Goal: Task Accomplishment & Management: Use online tool/utility

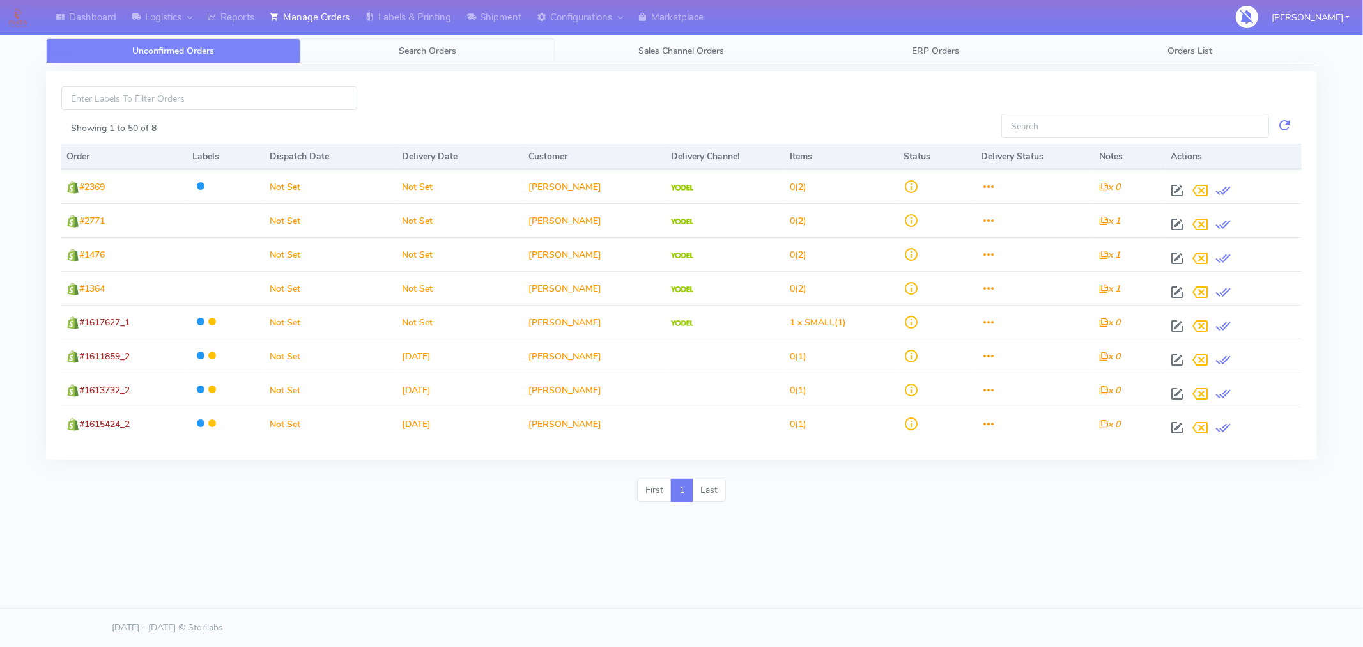
click at [426, 49] on span "Search Orders" at bounding box center [428, 51] width 58 height 12
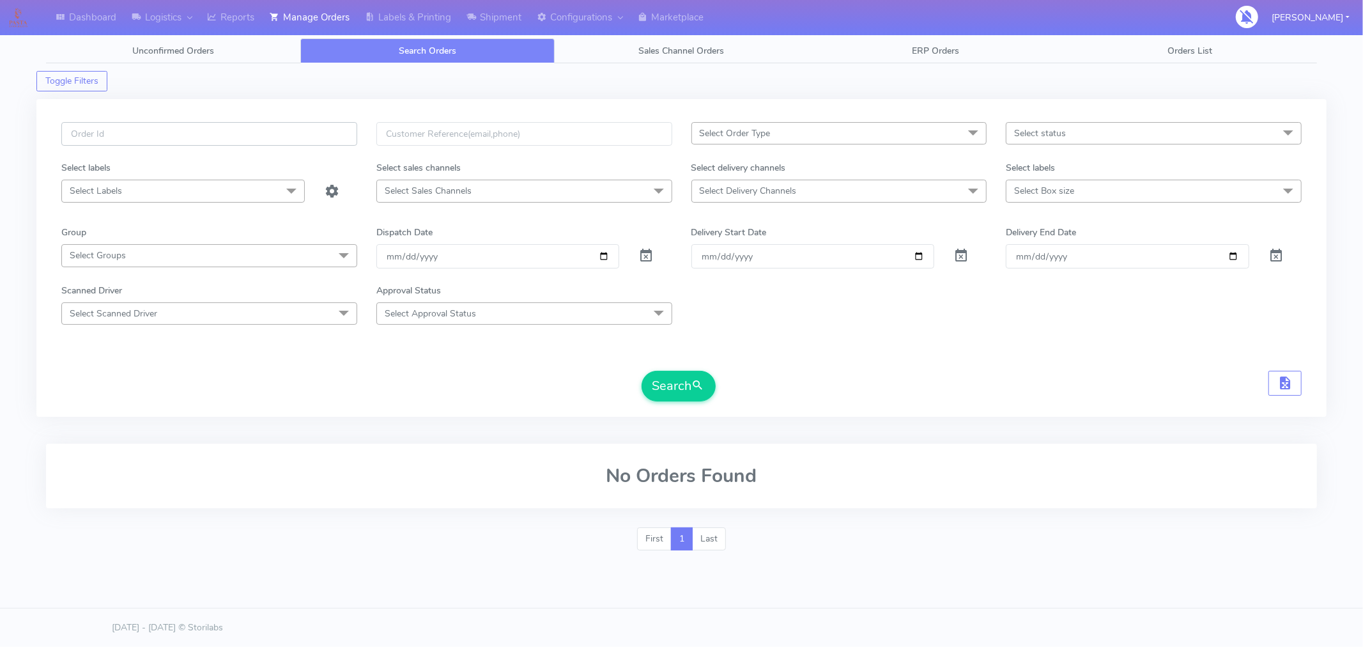
click at [320, 138] on input "text" at bounding box center [209, 134] width 296 height 24
paste input "#1617619"
type input "#1617619"
click at [647, 262] on span at bounding box center [645, 258] width 15 height 12
click at [665, 390] on button "Search" at bounding box center [679, 386] width 74 height 31
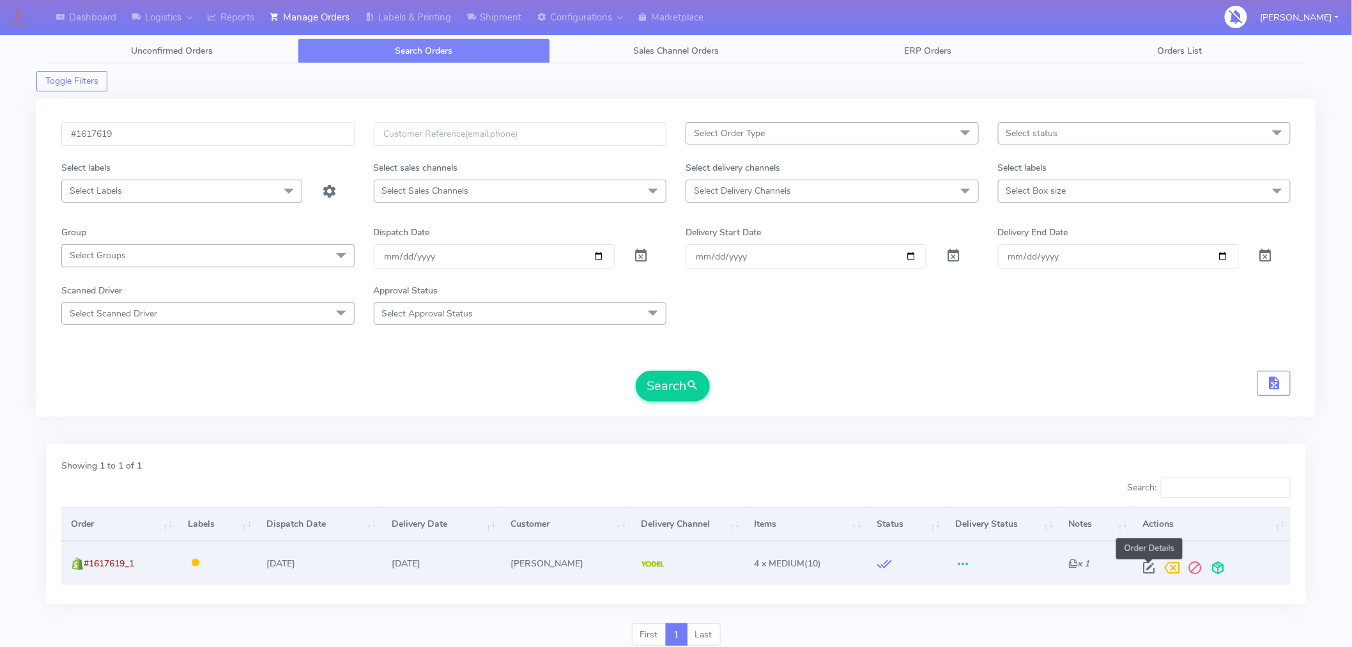
click at [1148, 569] on span at bounding box center [1149, 570] width 23 height 12
select select "5"
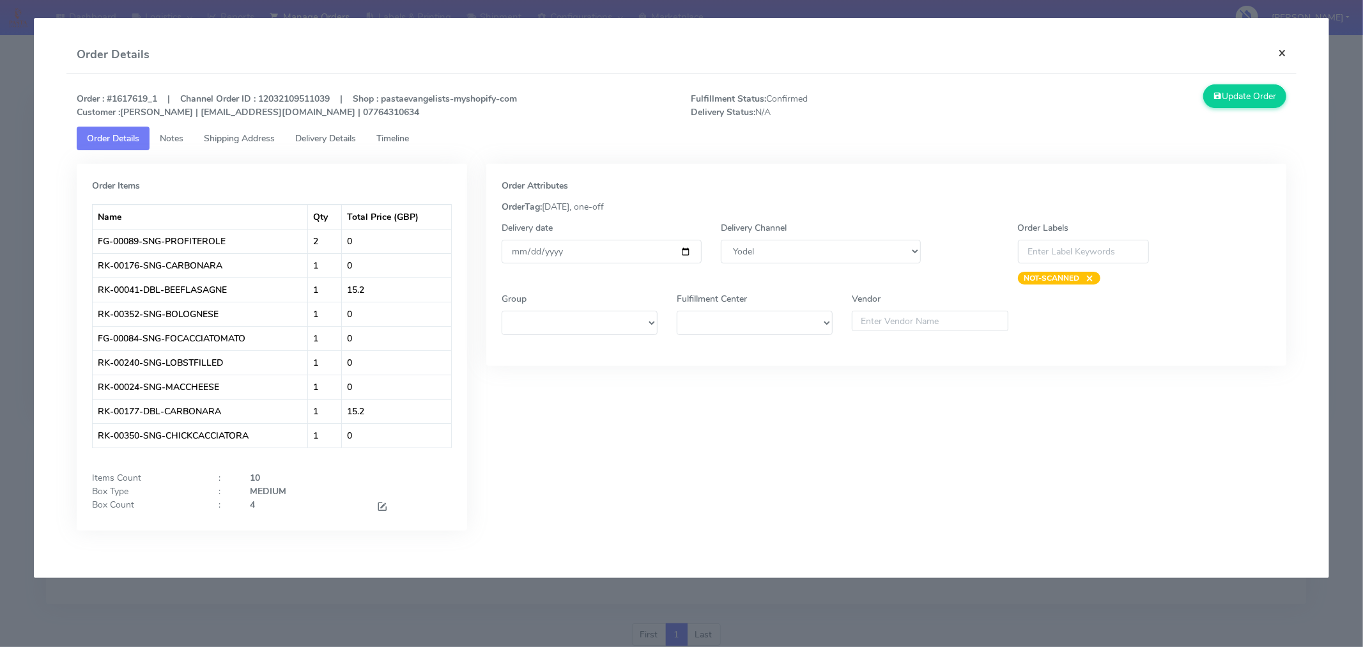
click at [1280, 52] on button "×" at bounding box center [1282, 53] width 29 height 34
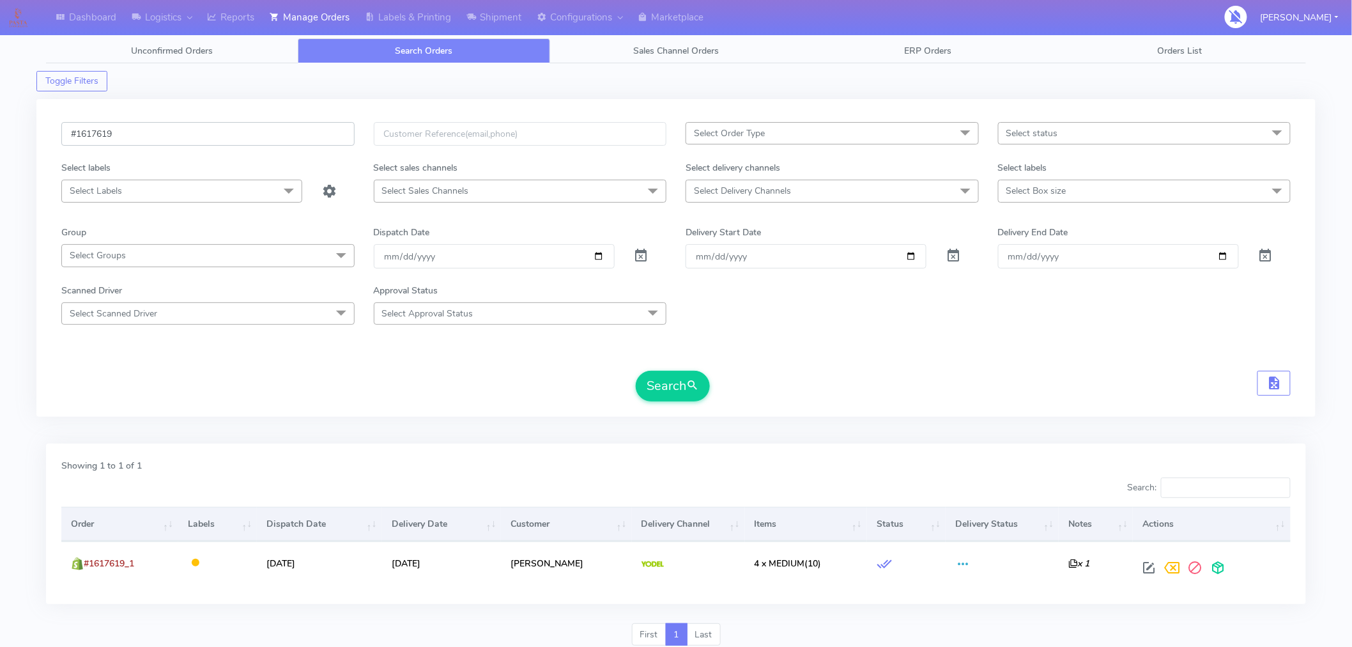
click at [181, 135] on input "#1617619" at bounding box center [207, 134] width 293 height 24
paste input "23"
type input "#1617623"
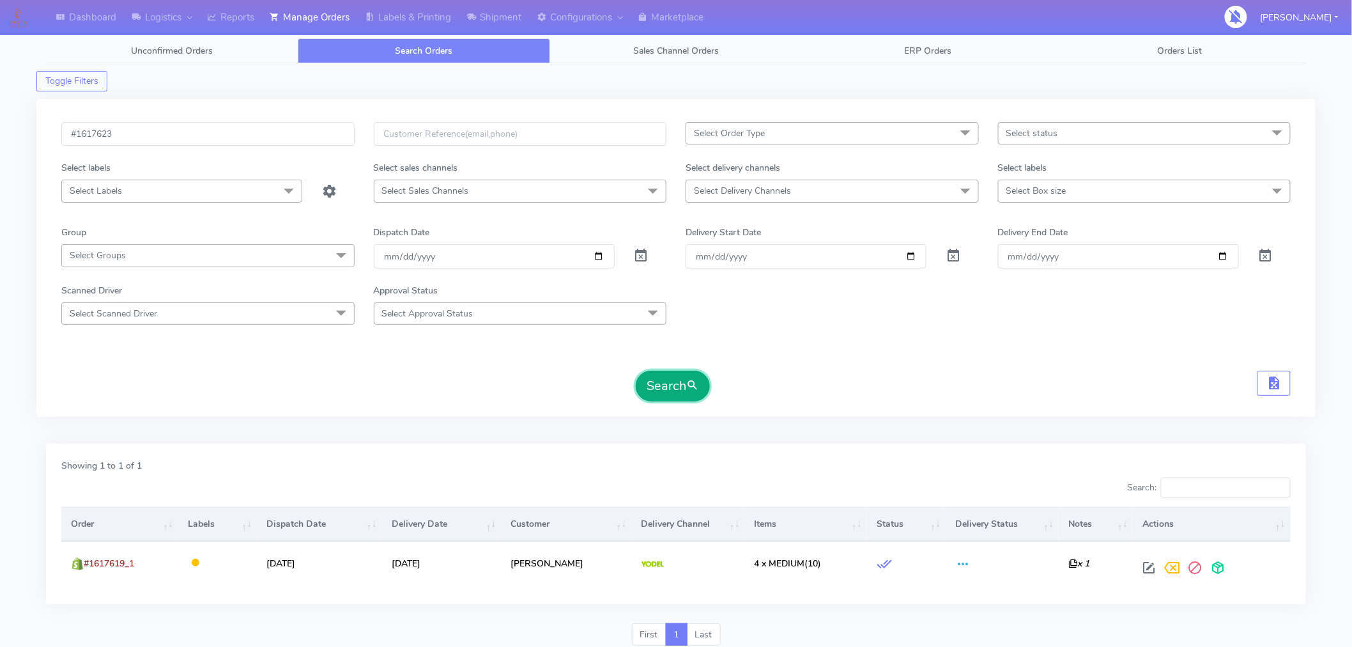
click at [669, 397] on button "Search" at bounding box center [673, 386] width 74 height 31
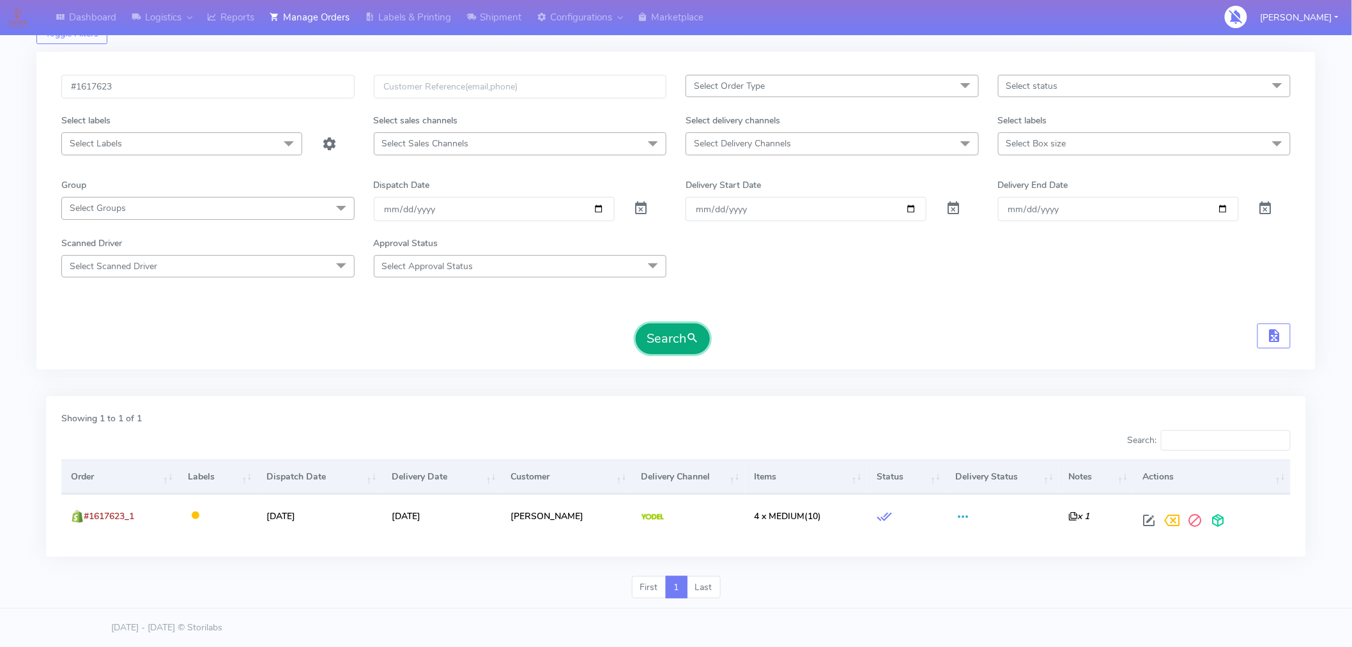
click at [690, 340] on span "submit" at bounding box center [692, 338] width 13 height 17
click at [659, 346] on button "Search" at bounding box center [673, 338] width 74 height 31
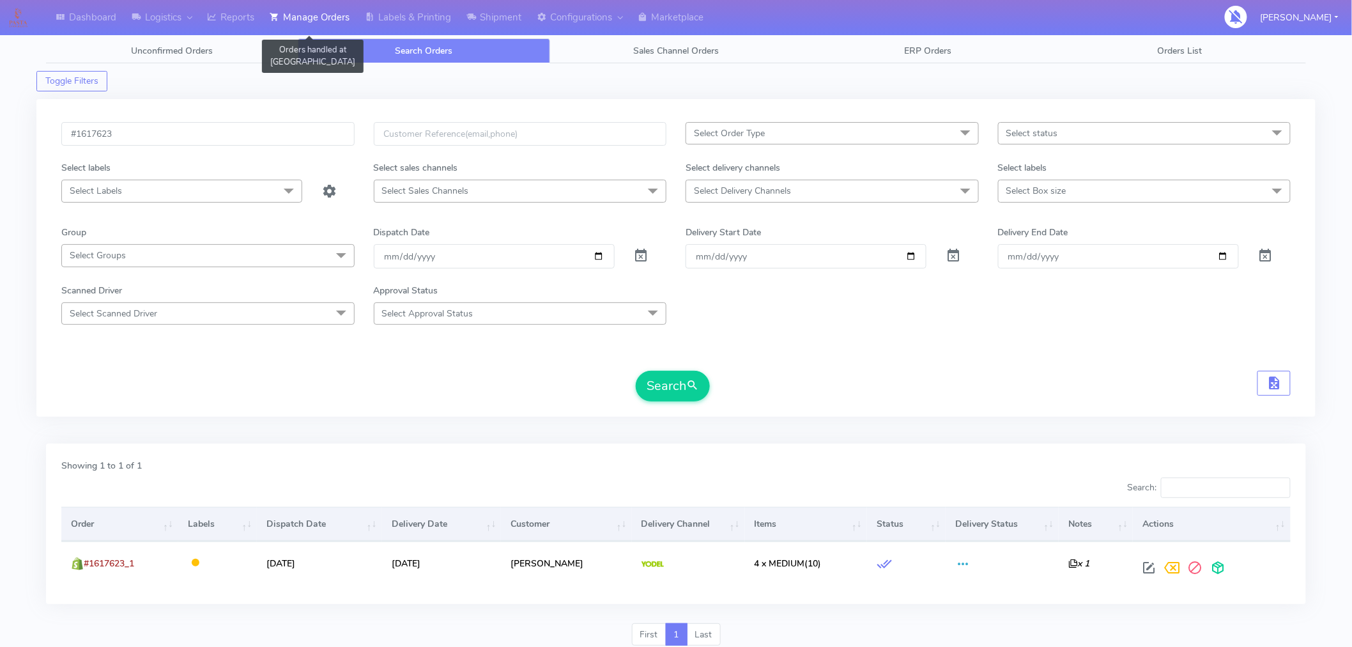
click at [335, 24] on link "Manage Orders" at bounding box center [309, 17] width 95 height 35
click at [236, 132] on input "#1617623" at bounding box center [207, 134] width 293 height 24
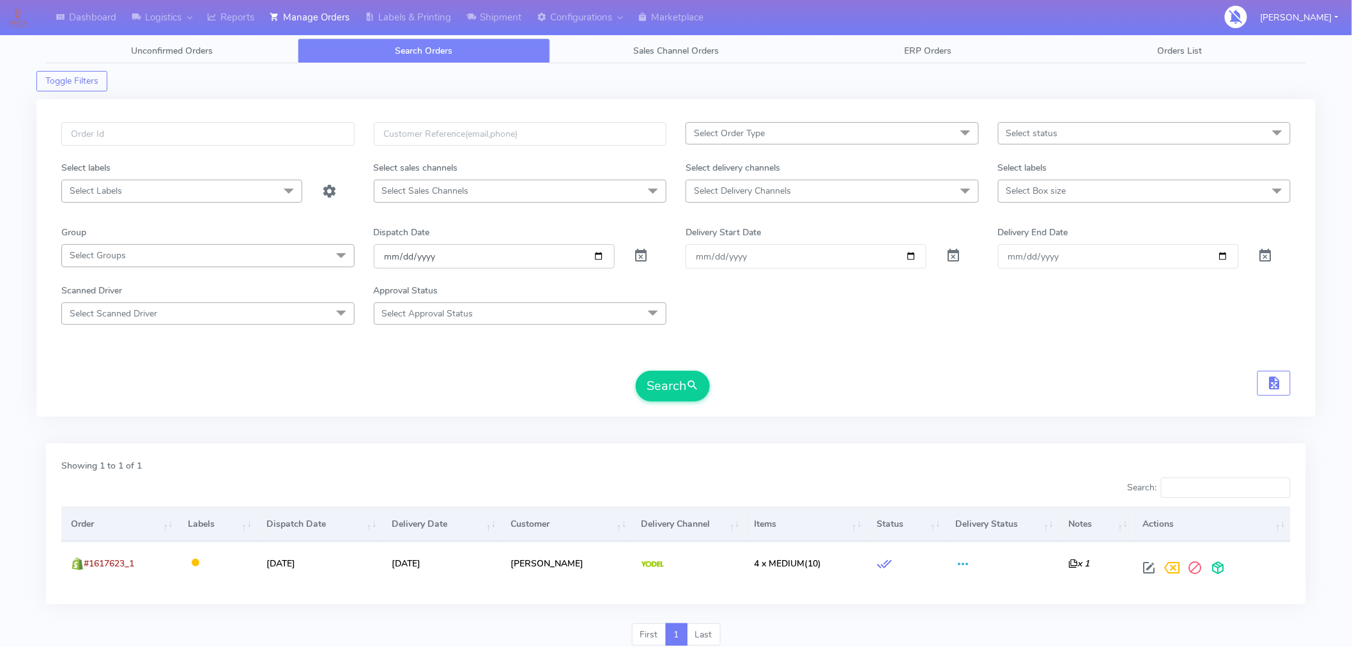
click at [596, 252] on input "date" at bounding box center [494, 256] width 241 height 24
type input "[DATE]"
click at [691, 384] on span "submit" at bounding box center [692, 385] width 13 height 17
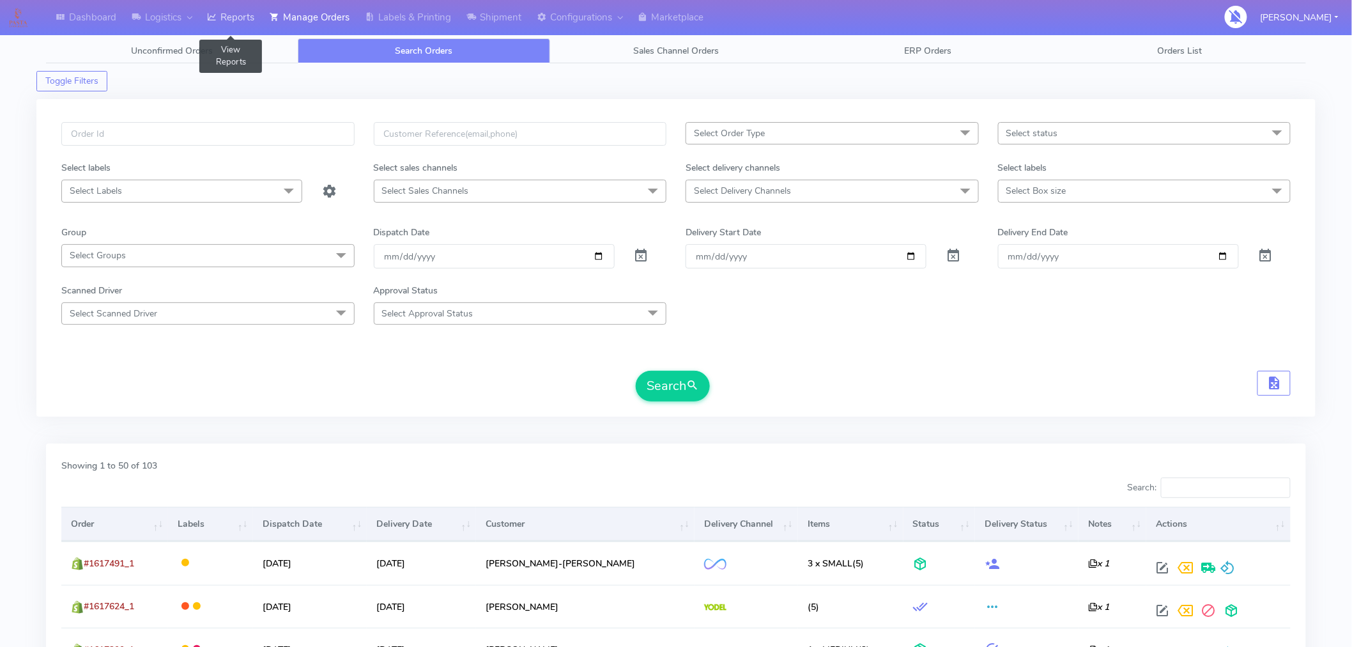
click at [235, 20] on link "Reports" at bounding box center [230, 17] width 63 height 35
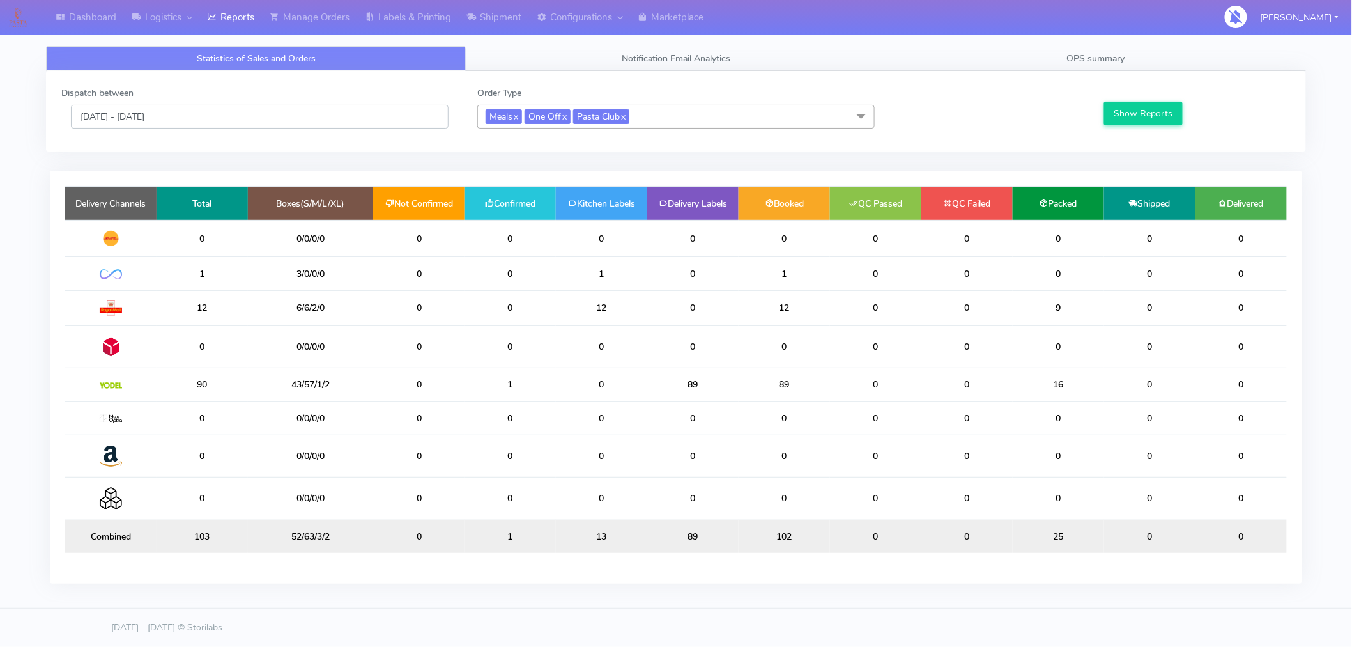
click at [139, 110] on input "[DATE] - [DATE]" at bounding box center [260, 117] width 378 height 24
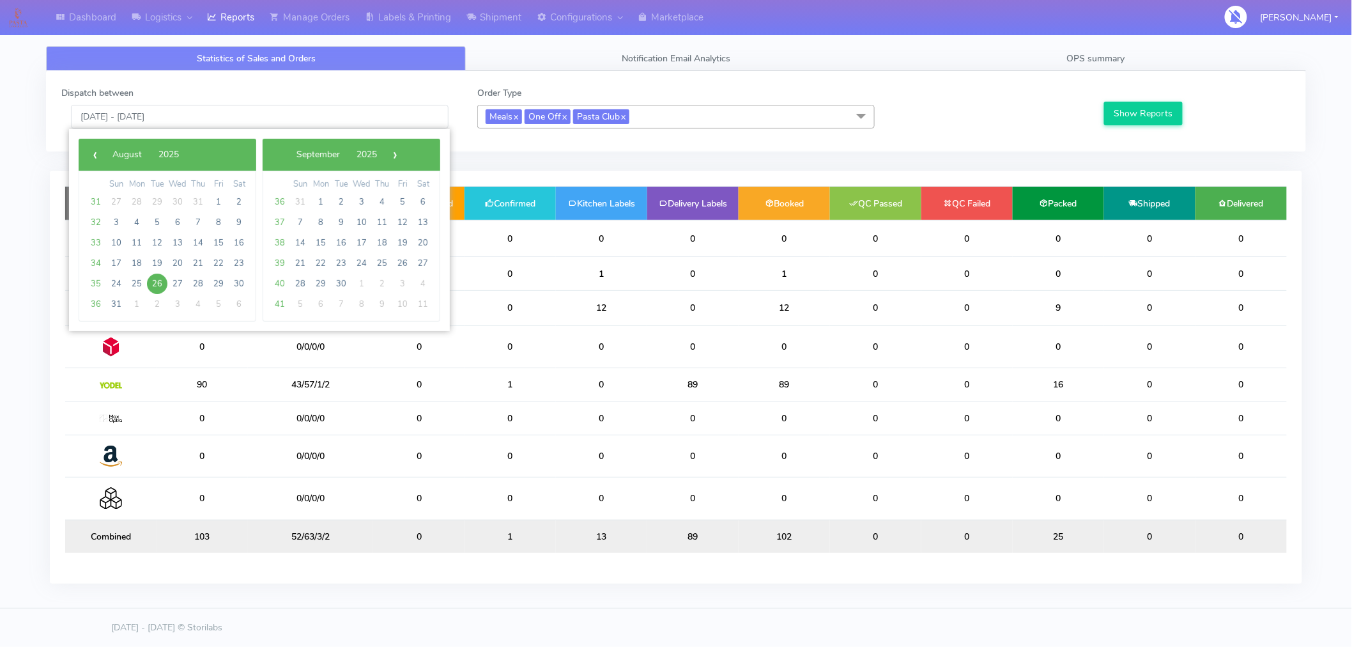
click at [202, 583] on div "Delivery Channels Total Boxes(S/M/L/XL) Not Confirmed Confirmed Kitchen Labels …" at bounding box center [676, 377] width 1253 height 413
